Goal: Information Seeking & Learning: Learn about a topic

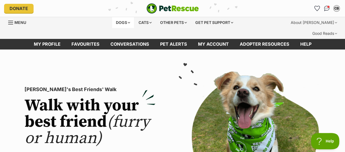
click at [121, 21] on div "Dogs" at bounding box center [123, 22] width 22 height 11
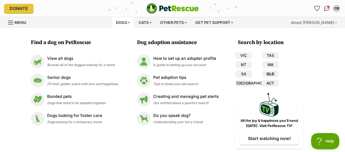
click at [269, 72] on link "QLD" at bounding box center [270, 74] width 17 height 7
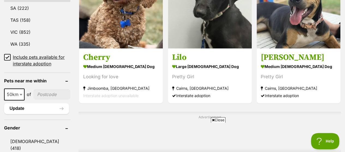
scroll to position [372, 0]
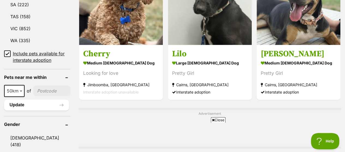
click at [7, 52] on icon at bounding box center [7, 54] width 4 height 4
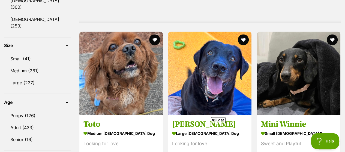
scroll to position [497, 0]
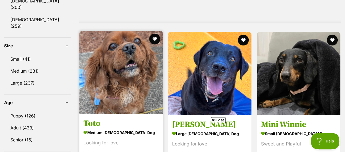
click at [112, 58] on img at bounding box center [120, 72] width 83 height 83
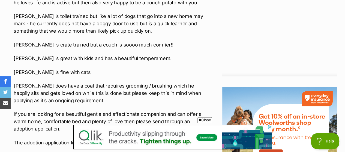
scroll to position [585, 0]
click at [111, 110] on p "If you are looking for a beautiful gentle and affectionate companion and can of…" at bounding box center [110, 121] width 192 height 22
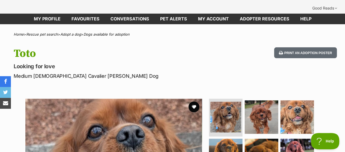
scroll to position [0, 0]
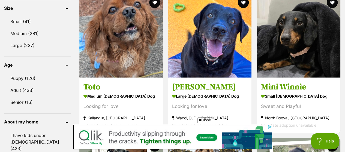
scroll to position [527, 0]
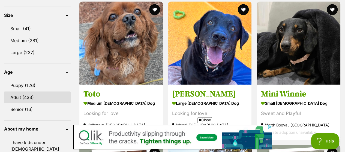
click at [15, 92] on link "Adult (433)" at bounding box center [37, 97] width 66 height 11
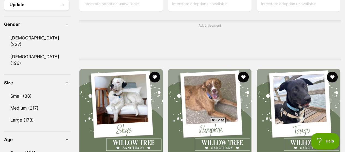
scroll to position [460, 0]
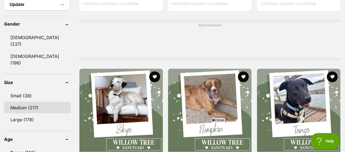
click at [27, 102] on link "Medium (217)" at bounding box center [37, 107] width 66 height 11
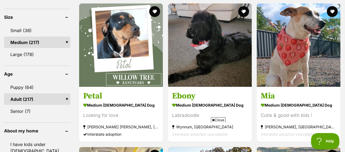
scroll to position [526, 0]
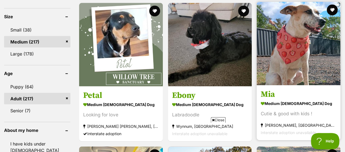
click at [302, 41] on img at bounding box center [298, 44] width 84 height 84
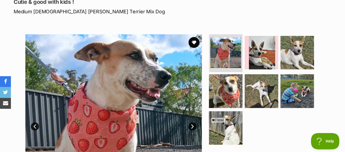
scroll to position [86, 0]
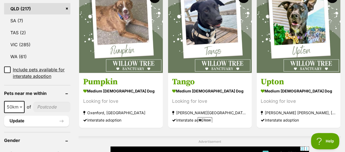
scroll to position [343, 0]
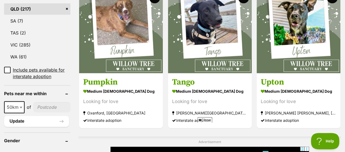
click at [22, 101] on span at bounding box center [21, 107] width 5 height 12
select select "100"
click at [46, 102] on input"] "postcode" at bounding box center [52, 107] width 35 height 10
type input"] "4070"
click at [21, 116] on button "Update" at bounding box center [36, 121] width 65 height 11
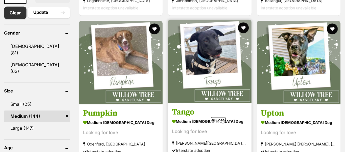
scroll to position [312, 0]
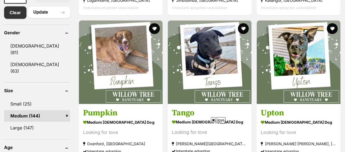
click at [219, 120] on span "Close" at bounding box center [218, 119] width 15 height 5
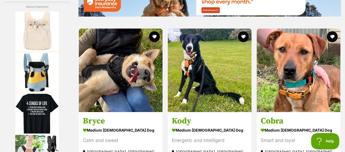
scroll to position [0, 0]
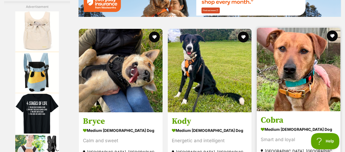
click at [299, 49] on img at bounding box center [298, 70] width 84 height 84
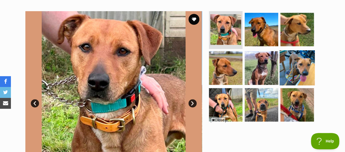
scroll to position [113, 0]
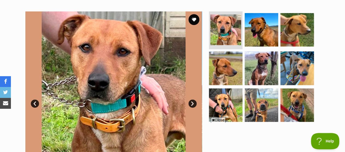
click at [191, 100] on link "Next" at bounding box center [192, 104] width 8 height 8
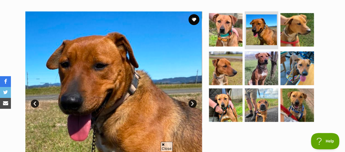
click at [191, 100] on link "Next" at bounding box center [192, 104] width 8 height 8
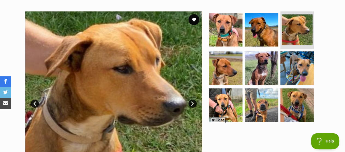
click at [191, 100] on link "Next" at bounding box center [192, 104] width 8 height 8
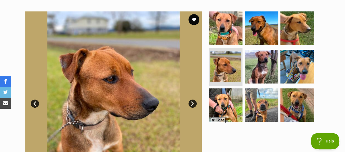
click at [191, 100] on link "Next" at bounding box center [192, 104] width 8 height 8
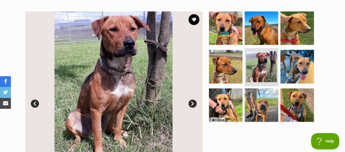
click at [191, 100] on link "Next" at bounding box center [192, 104] width 8 height 8
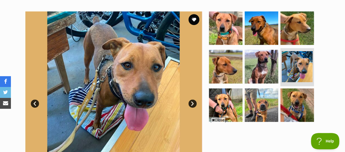
click at [191, 100] on link "Next" at bounding box center [192, 104] width 8 height 8
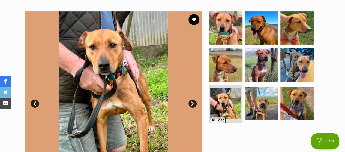
click at [191, 100] on link "Next" at bounding box center [192, 104] width 8 height 8
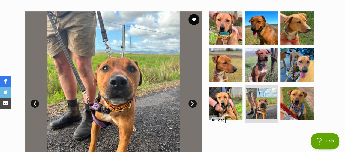
click at [191, 100] on link "Next" at bounding box center [192, 104] width 8 height 8
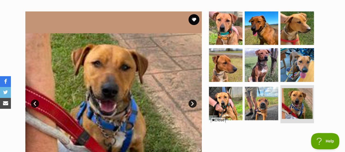
click at [191, 100] on link "Next" at bounding box center [192, 104] width 8 height 8
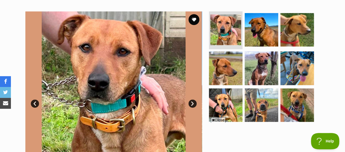
click at [191, 100] on link "Next" at bounding box center [192, 104] width 8 height 8
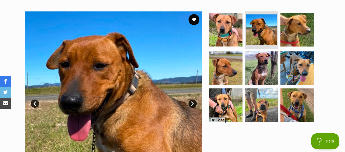
click at [191, 100] on link "Next" at bounding box center [192, 104] width 8 height 8
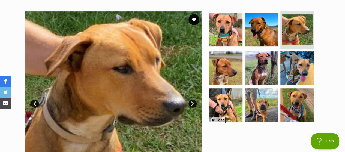
click at [191, 100] on link "Next" at bounding box center [192, 104] width 8 height 8
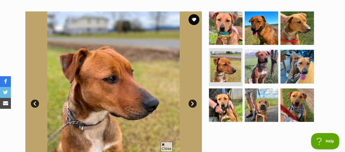
click at [191, 100] on link "Next" at bounding box center [192, 104] width 8 height 8
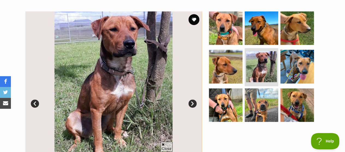
scroll to position [0, 0]
click at [191, 100] on link "Next" at bounding box center [192, 104] width 8 height 8
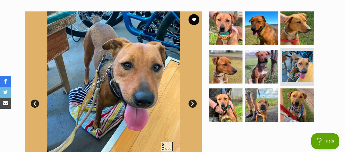
click at [191, 100] on link "Next" at bounding box center [192, 104] width 8 height 8
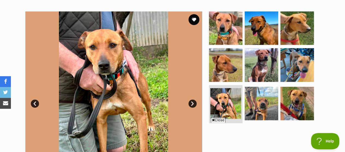
click at [191, 100] on link "Next" at bounding box center [192, 104] width 8 height 8
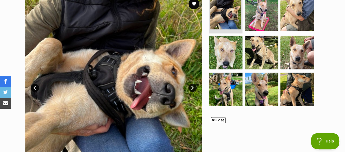
scroll to position [125, 0]
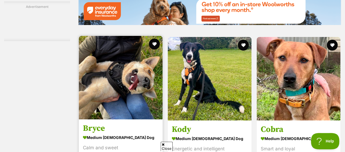
scroll to position [976, 0]
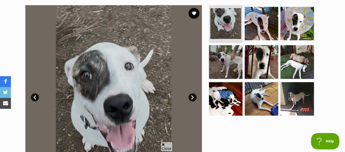
scroll to position [125, 0]
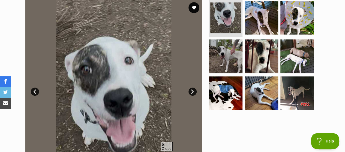
click at [193, 88] on link "Next" at bounding box center [192, 92] width 8 height 8
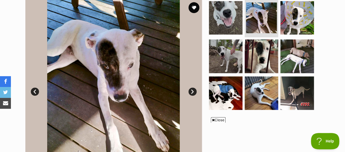
scroll to position [0, 0]
click at [193, 88] on link "Next" at bounding box center [192, 92] width 8 height 8
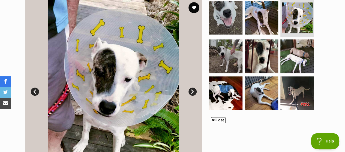
click at [193, 88] on link "Next" at bounding box center [192, 92] width 8 height 8
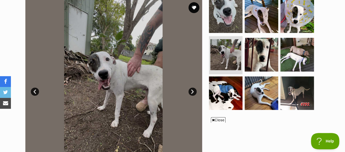
click at [193, 88] on link "Next" at bounding box center [192, 92] width 8 height 8
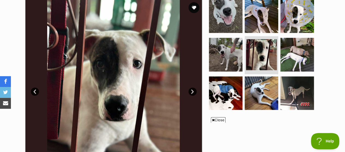
click at [193, 88] on link "Next" at bounding box center [192, 92] width 8 height 8
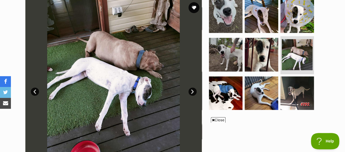
click at [193, 88] on link "Next" at bounding box center [192, 92] width 8 height 8
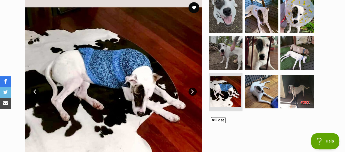
click at [193, 88] on link "Next" at bounding box center [192, 92] width 8 height 8
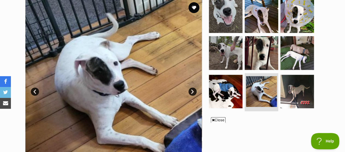
click at [193, 88] on link "Next" at bounding box center [192, 92] width 8 height 8
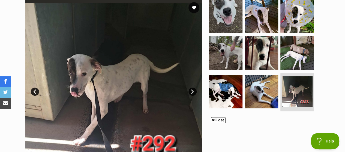
click at [193, 88] on link "Next" at bounding box center [192, 92] width 8 height 8
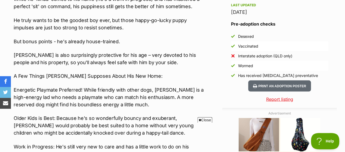
scroll to position [496, 0]
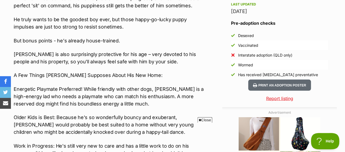
click at [190, 85] on p "Energetic Playmate Preferred! While friendly with other dogs, Moses is a high-e…" at bounding box center [110, 96] width 192 height 22
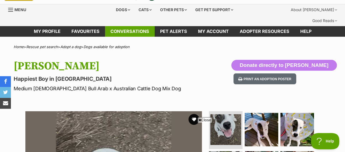
scroll to position [0, 0]
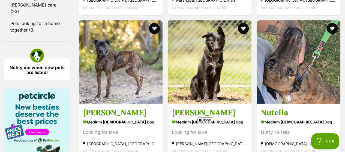
scroll to position [650, 0]
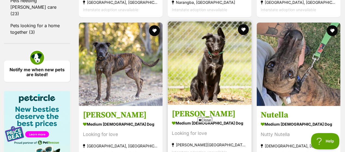
click at [210, 63] on img at bounding box center [210, 64] width 84 height 84
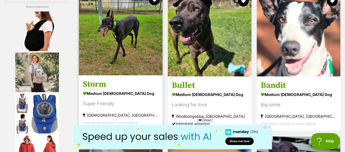
scroll to position [876, 0]
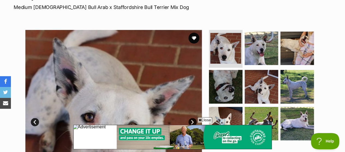
click at [193, 118] on link "Next" at bounding box center [192, 122] width 8 height 8
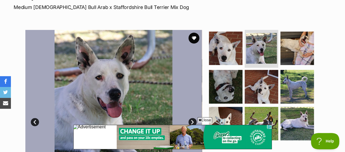
click at [206, 120] on span "Close" at bounding box center [204, 119] width 15 height 5
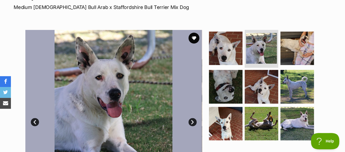
click at [191, 118] on link "Next" at bounding box center [192, 122] width 8 height 8
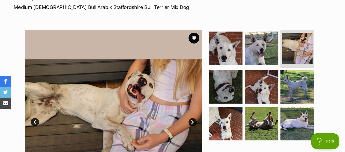
click at [191, 118] on link "Next" at bounding box center [192, 122] width 8 height 8
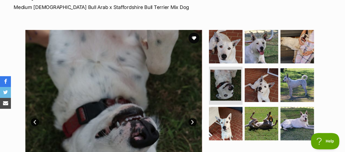
click at [191, 118] on link "Next" at bounding box center [192, 122] width 8 height 8
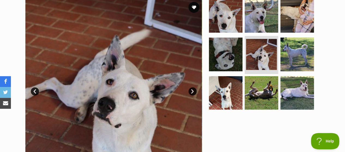
scroll to position [126, 0]
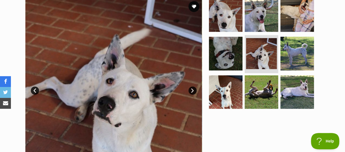
click at [192, 87] on link "Next" at bounding box center [192, 91] width 8 height 8
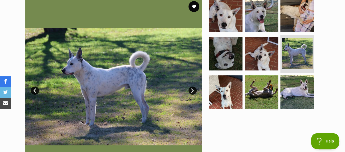
click at [192, 87] on link "Next" at bounding box center [192, 91] width 8 height 8
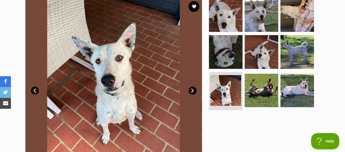
click at [192, 87] on link "Next" at bounding box center [192, 91] width 8 height 8
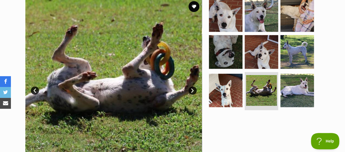
click at [192, 87] on link "Next" at bounding box center [192, 91] width 8 height 8
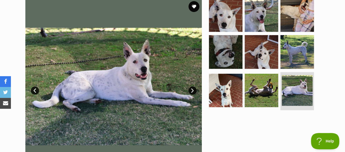
click at [192, 87] on link "Next" at bounding box center [192, 91] width 8 height 8
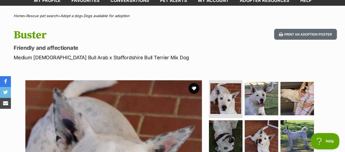
scroll to position [0, 0]
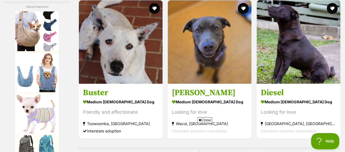
scroll to position [1037, 0]
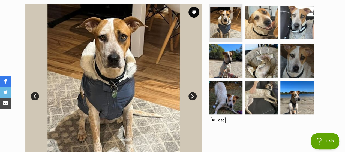
scroll to position [127, 0]
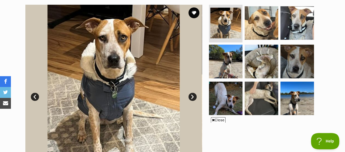
click at [191, 93] on link "Next" at bounding box center [192, 97] width 8 height 8
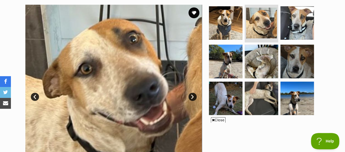
click at [191, 93] on link "Next" at bounding box center [192, 97] width 8 height 8
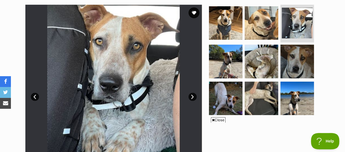
click at [191, 93] on link "Next" at bounding box center [192, 97] width 8 height 8
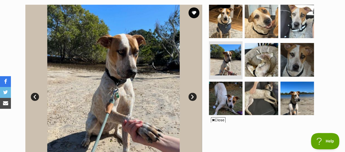
click at [191, 93] on link "Next" at bounding box center [192, 97] width 8 height 8
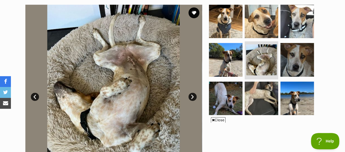
click at [191, 93] on link "Next" at bounding box center [192, 97] width 8 height 8
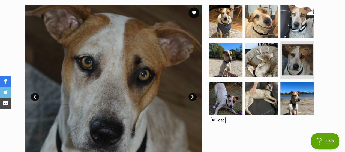
click at [191, 93] on link "Next" at bounding box center [192, 97] width 8 height 8
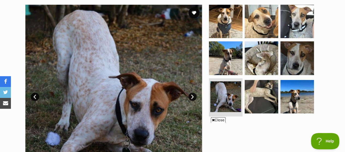
click at [191, 93] on link "Next" at bounding box center [192, 97] width 8 height 8
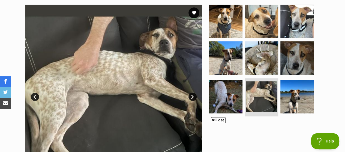
click at [191, 93] on link "Next" at bounding box center [192, 97] width 8 height 8
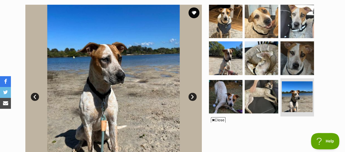
click at [191, 93] on link "Next" at bounding box center [192, 97] width 8 height 8
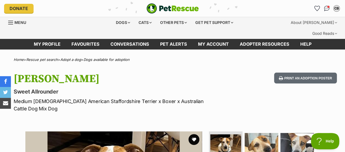
scroll to position [0, 0]
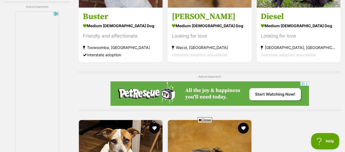
scroll to position [1093, 0]
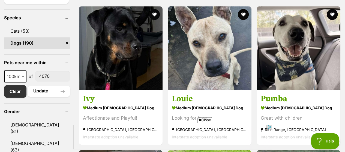
scroll to position [233, 0]
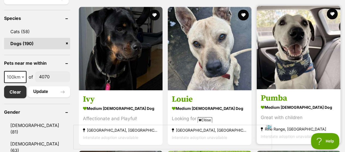
click at [299, 35] on img at bounding box center [298, 48] width 84 height 84
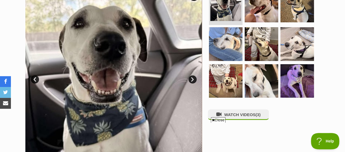
scroll to position [135, 0]
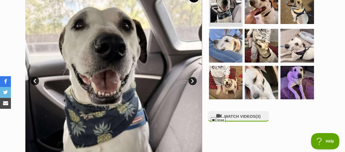
click at [193, 77] on link "Next" at bounding box center [192, 81] width 8 height 8
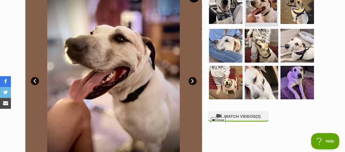
click at [193, 77] on link "Next" at bounding box center [192, 81] width 8 height 8
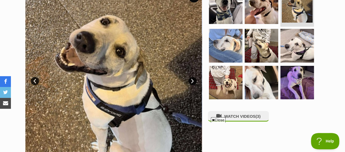
click at [193, 77] on link "Next" at bounding box center [192, 81] width 8 height 8
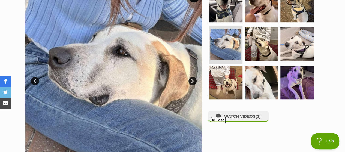
click at [193, 77] on link "Next" at bounding box center [192, 81] width 8 height 8
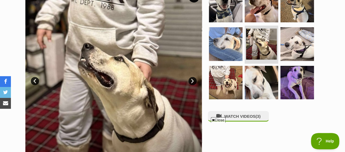
click at [193, 77] on link "Next" at bounding box center [192, 81] width 8 height 8
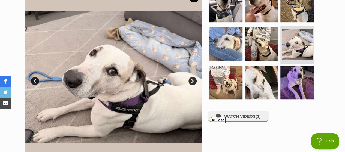
click at [193, 77] on link "Next" at bounding box center [192, 81] width 8 height 8
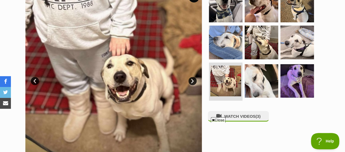
click at [193, 77] on link "Next" at bounding box center [192, 81] width 8 height 8
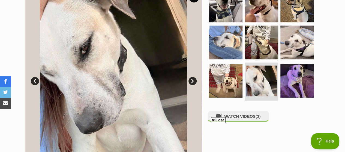
scroll to position [0, 0]
click at [193, 77] on link "Next" at bounding box center [192, 81] width 8 height 8
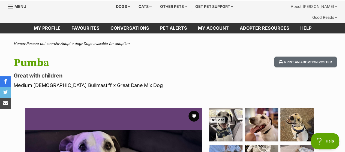
scroll to position [14, 0]
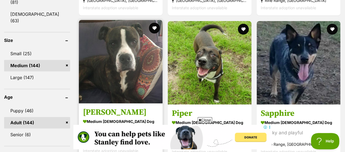
click at [114, 54] on img at bounding box center [121, 62] width 84 height 84
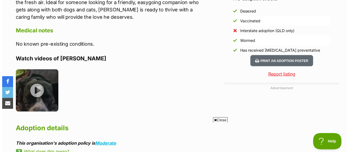
scroll to position [541, 0]
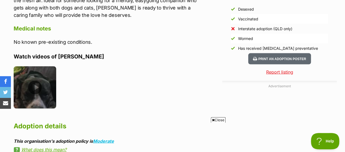
click at [34, 67] on img at bounding box center [35, 87] width 42 height 42
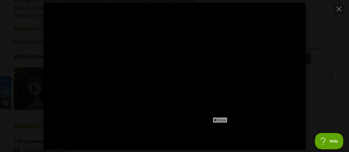
drag, startPoint x: 34, startPoint y: 67, endPoint x: 39, endPoint y: 79, distance: 12.7
click at [39, 79] on div "Pause Play % buffered 00:00 -00:57 Unmute Mute Disable captions Enable captions…" at bounding box center [174, 76] width 349 height 147
type input "1.97"
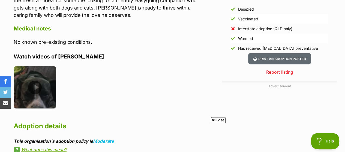
click at [35, 70] on img at bounding box center [35, 87] width 42 height 42
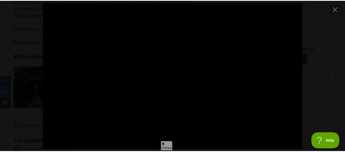
scroll to position [0, 0]
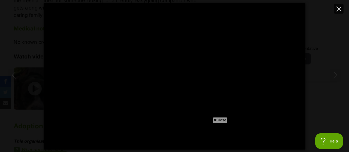
click at [338, 7] on icon "Close" at bounding box center [338, 9] width 5 height 5
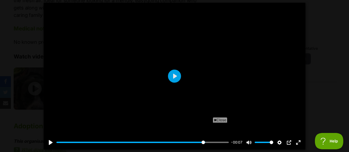
type input "86.33"
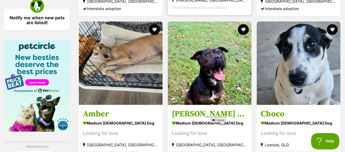
scroll to position [702, 0]
